Goal: Transaction & Acquisition: Subscribe to service/newsletter

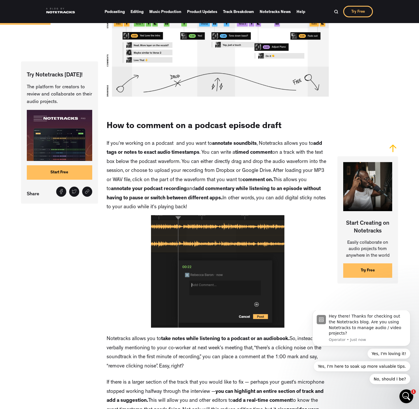
scroll to position [490, 0]
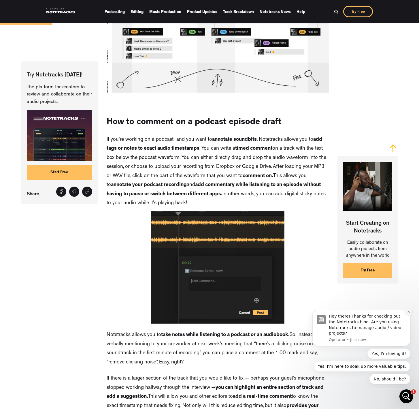
click at [408, 313] on icon "Dismiss notification" at bounding box center [409, 311] width 3 height 3
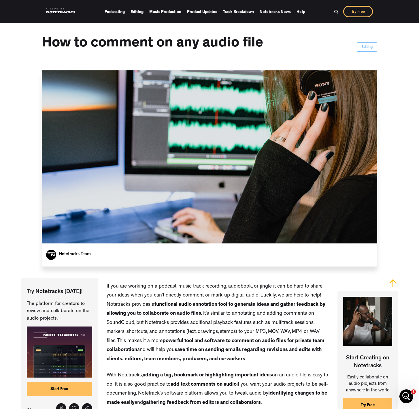
scroll to position [144, 0]
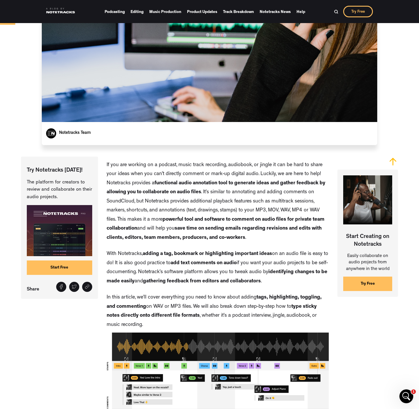
click at [69, 267] on link "Start Free" at bounding box center [59, 267] width 65 height 14
